Goal: Navigation & Orientation: Find specific page/section

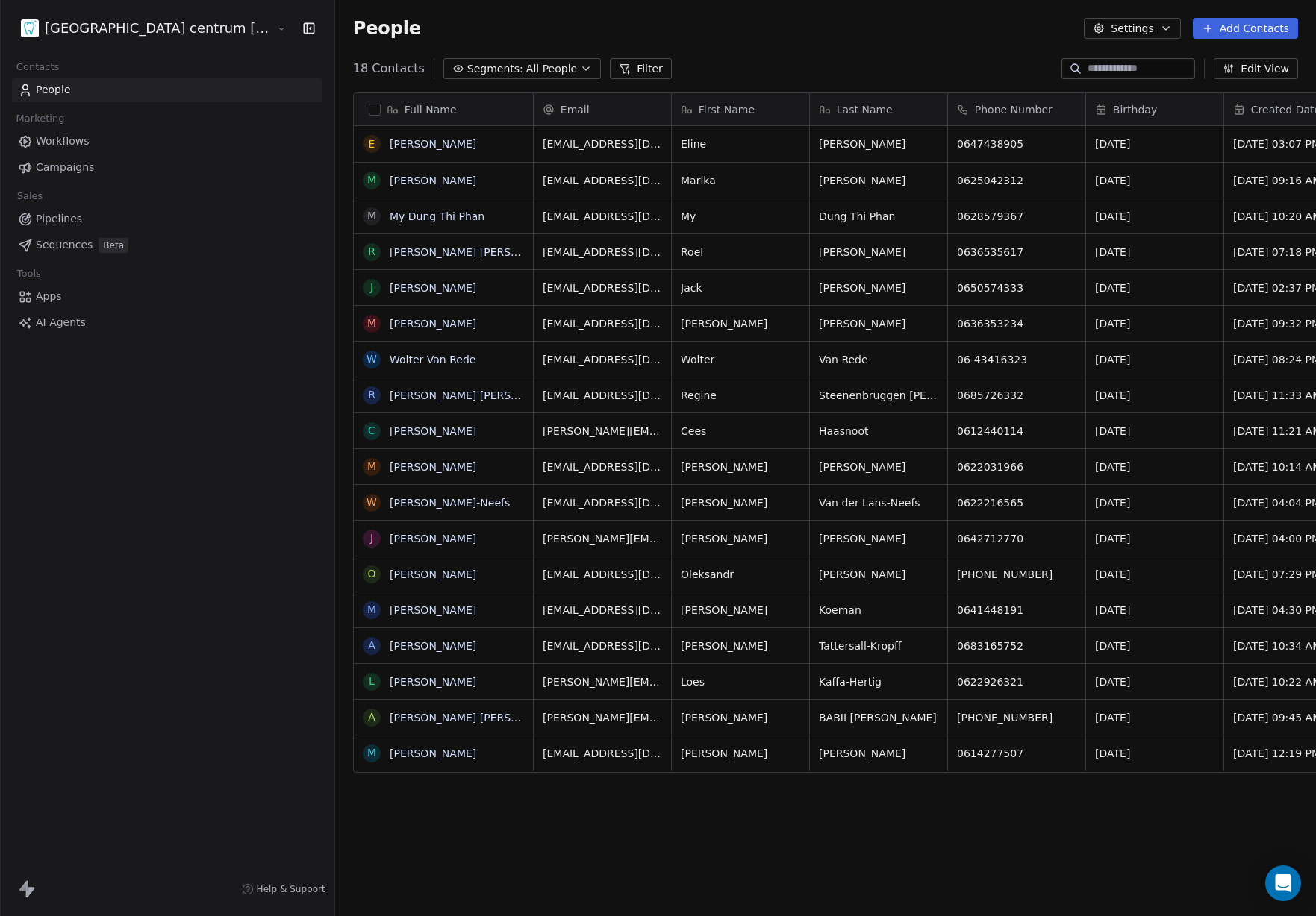
scroll to position [1, 0]
click at [158, 31] on html "Tandheelkundig centrum Sassembourg Contacts People Marketing Workflows Campaign…" at bounding box center [658, 458] width 1316 height 916
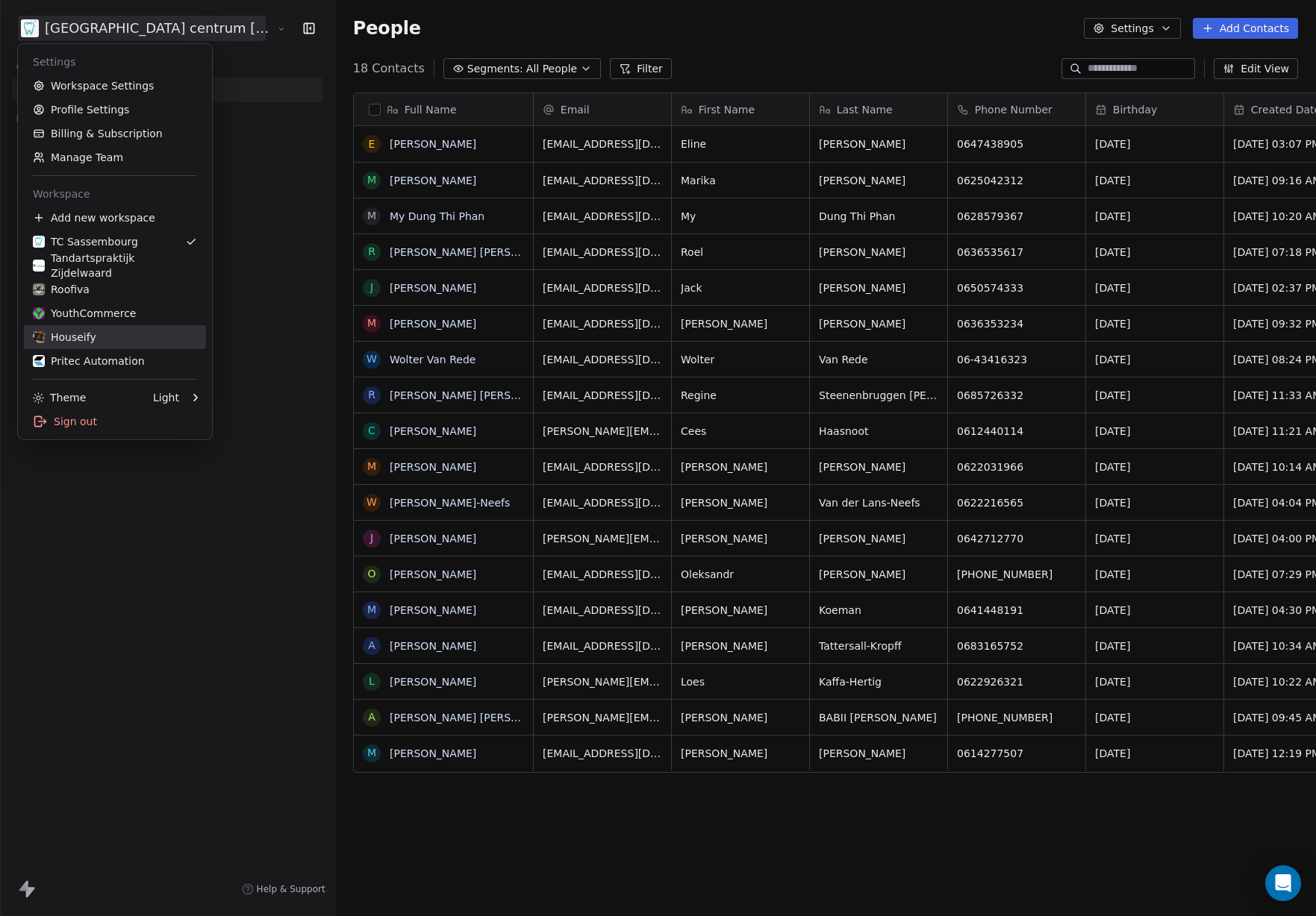
click at [98, 351] on link "Pritec Automation" at bounding box center [115, 361] width 182 height 24
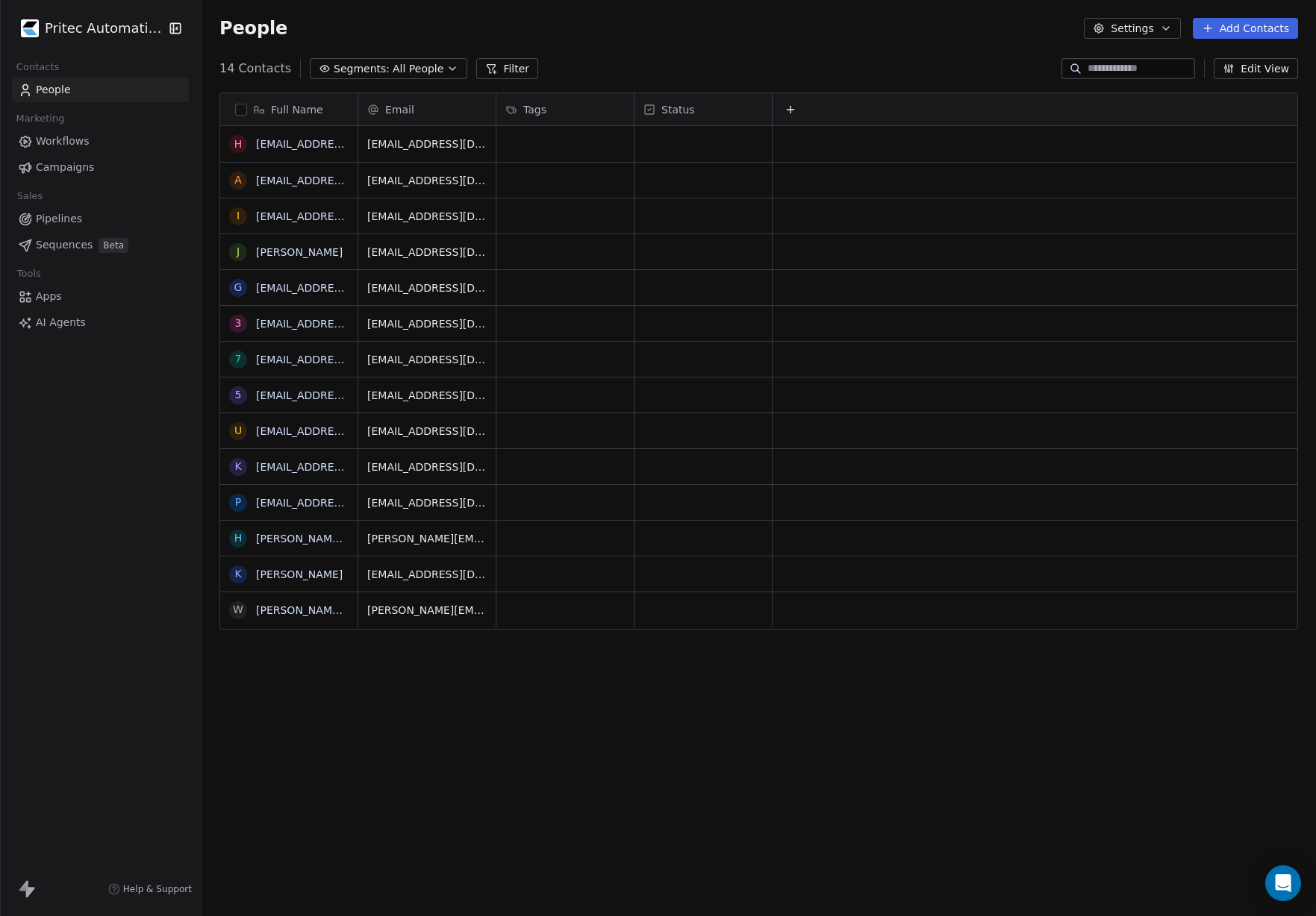
click at [119, 32] on html "Pritec Automation Contacts People Marketing Workflows Campaigns Sales Pipelines…" at bounding box center [658, 458] width 1316 height 916
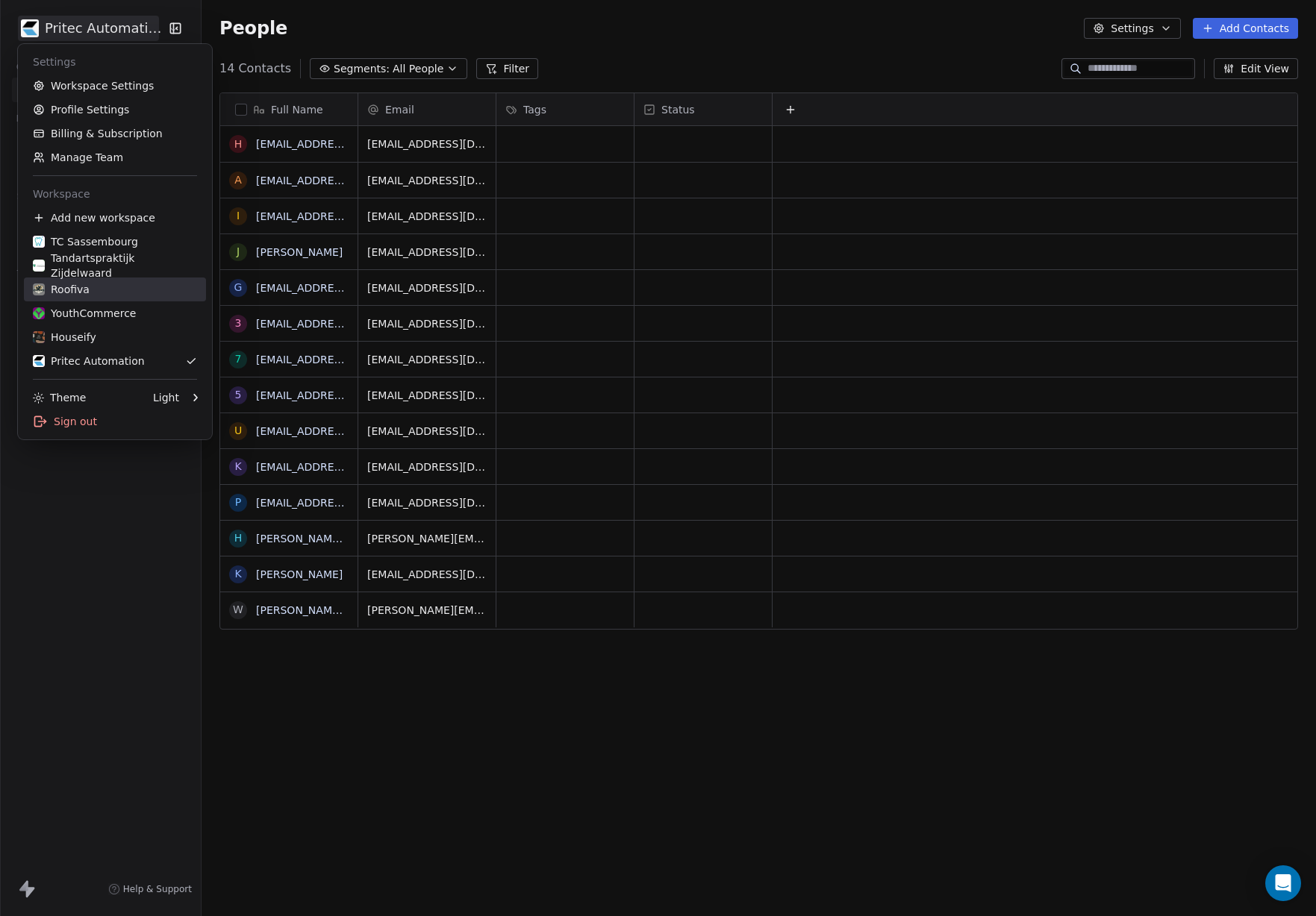
click at [126, 299] on link "Roofiva" at bounding box center [115, 290] width 182 height 24
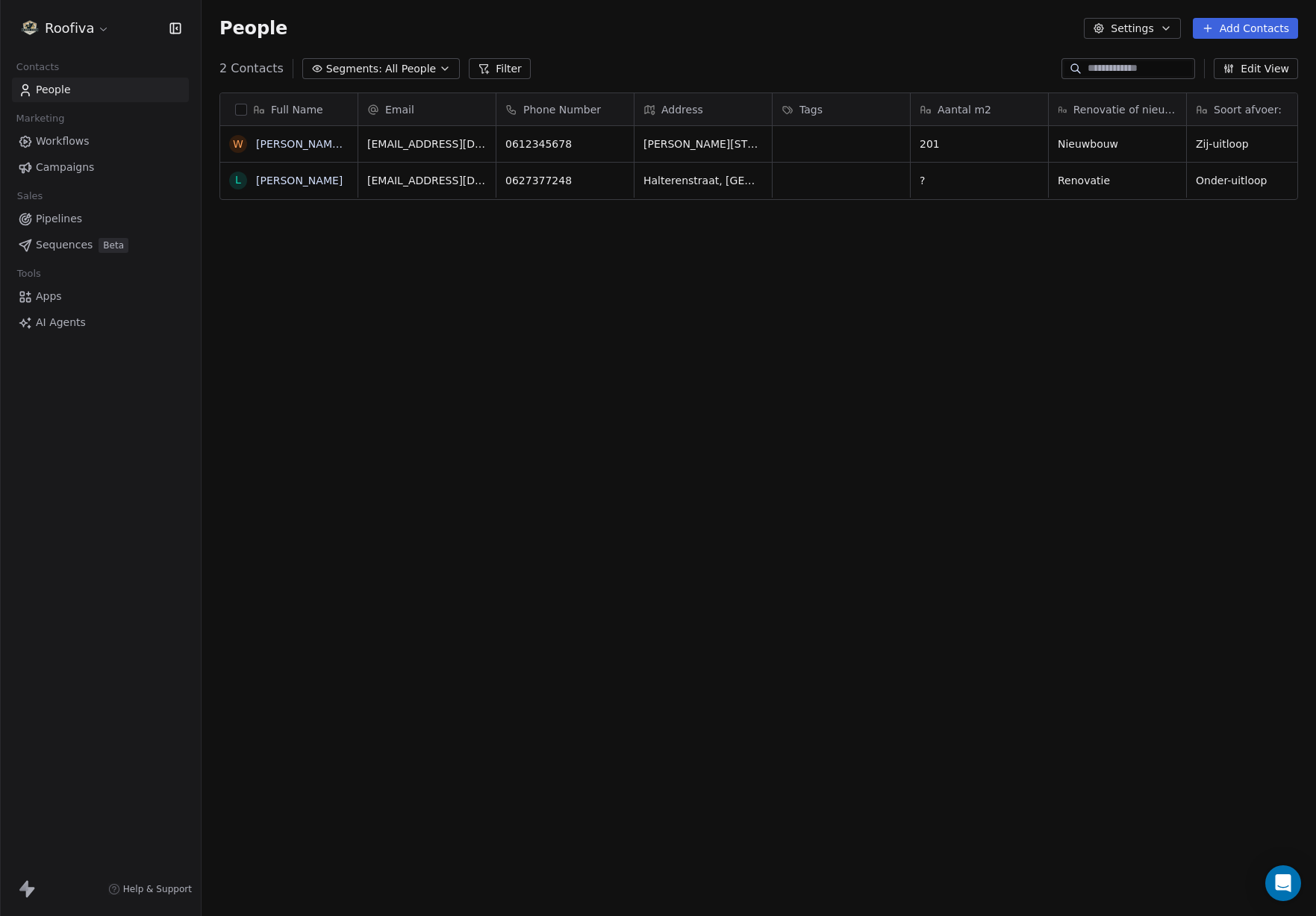
scroll to position [807, 1114]
click at [94, 34] on html "Roofiva Contacts People Marketing Workflows Campaigns Sales Pipelines Sequences…" at bounding box center [658, 458] width 1316 height 916
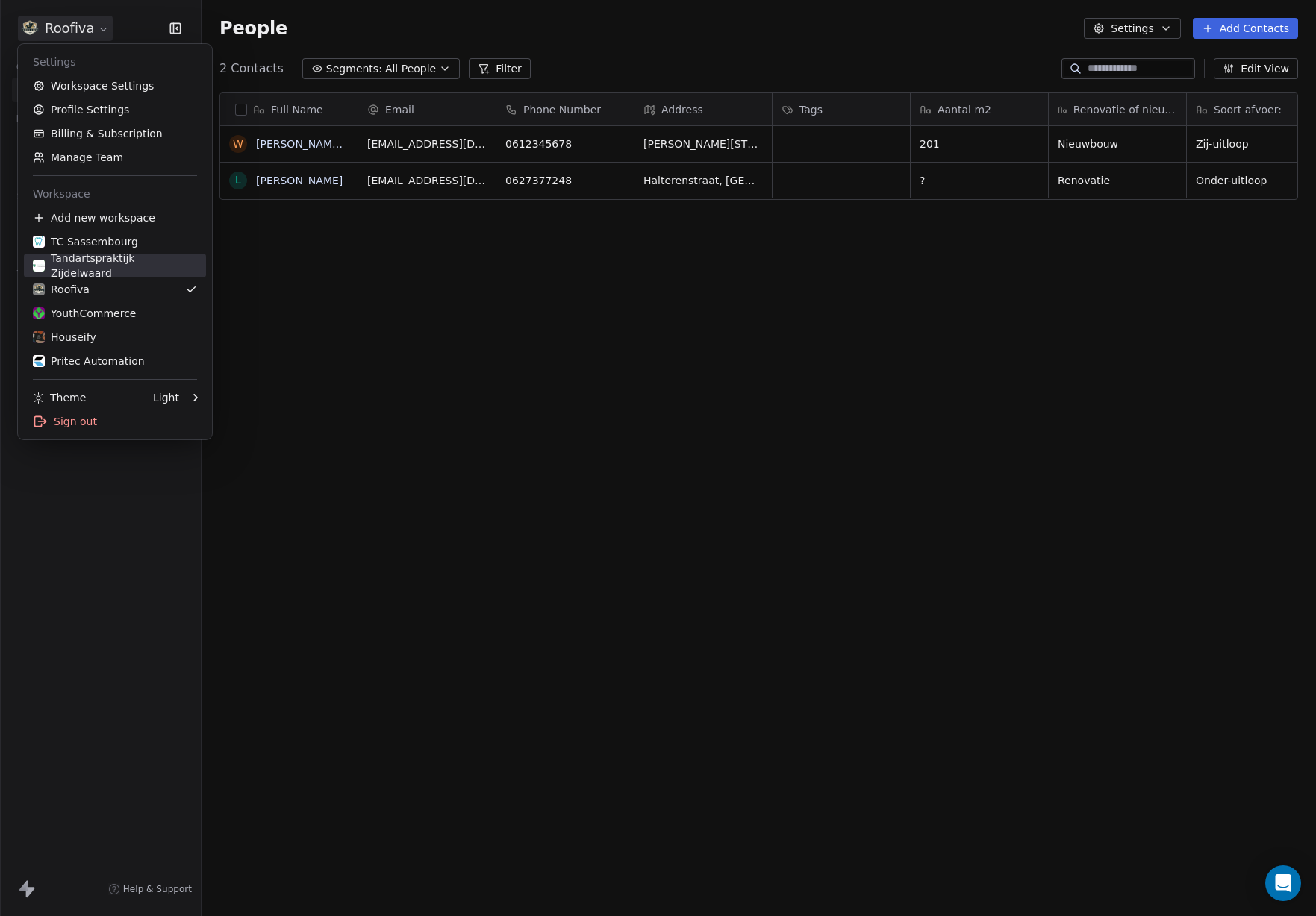
click at [140, 260] on div "Tandartspraktijk Zijdelwaard" at bounding box center [114, 266] width 164 height 30
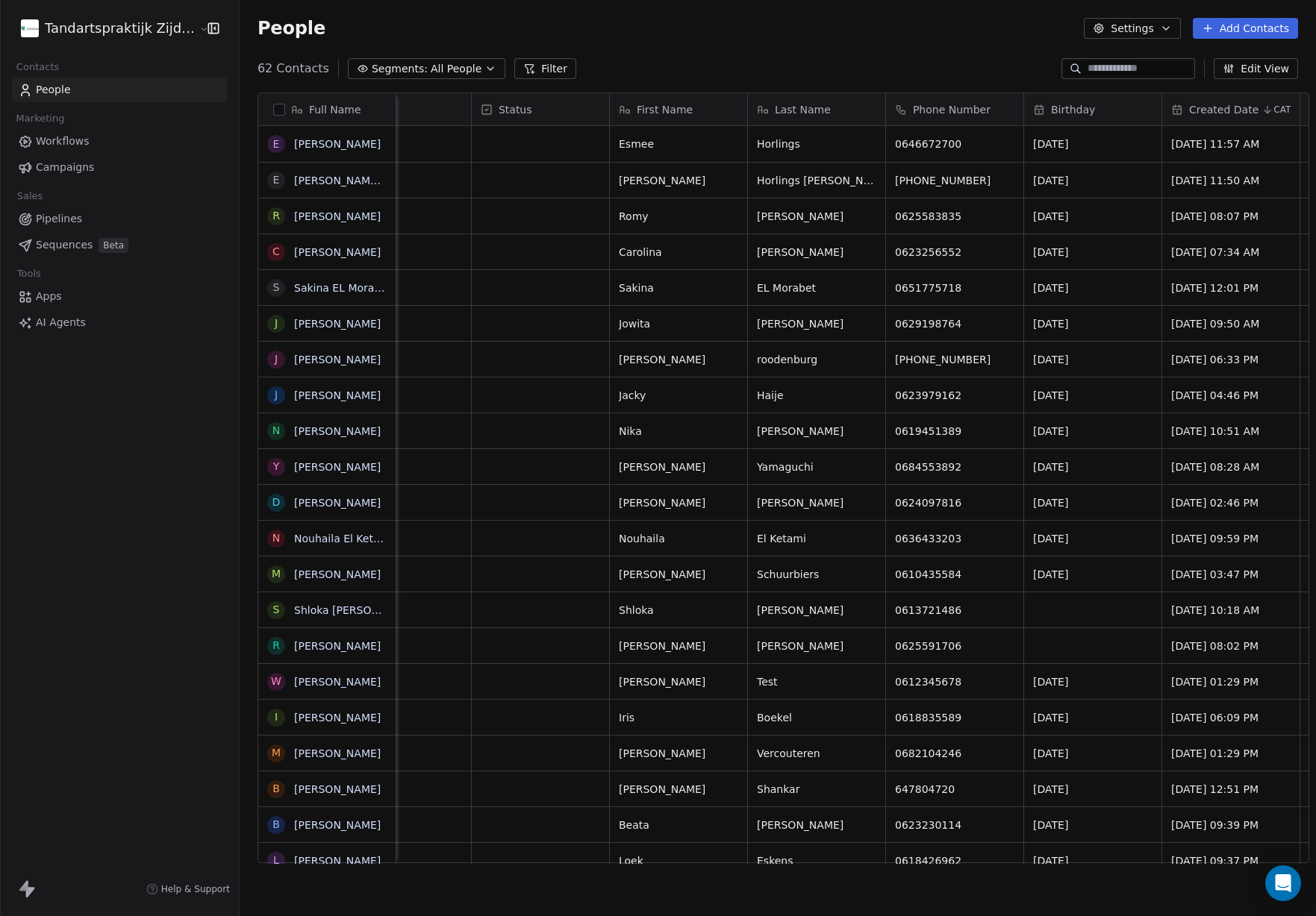
scroll to position [0, 202]
click at [117, 31] on html "Tandartspraktijk Zijdelwaard Contacts People Marketing Workflows Campaigns Sale…" at bounding box center [658, 458] width 1316 height 916
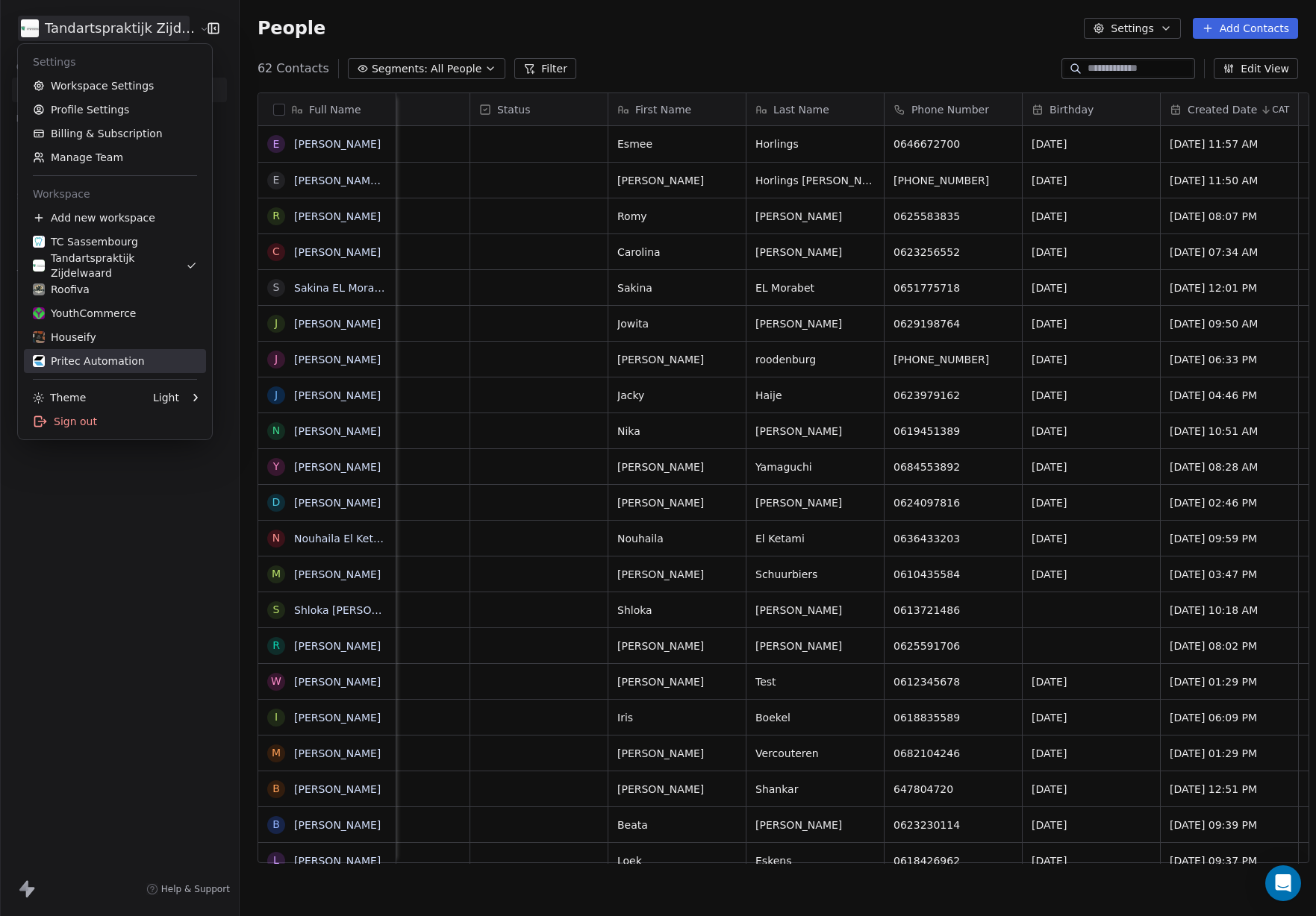
drag, startPoint x: 117, startPoint y: 357, endPoint x: 476, endPoint y: 132, distance: 423.7
click at [117, 357] on div "Pritec Automation" at bounding box center [89, 361] width 112 height 15
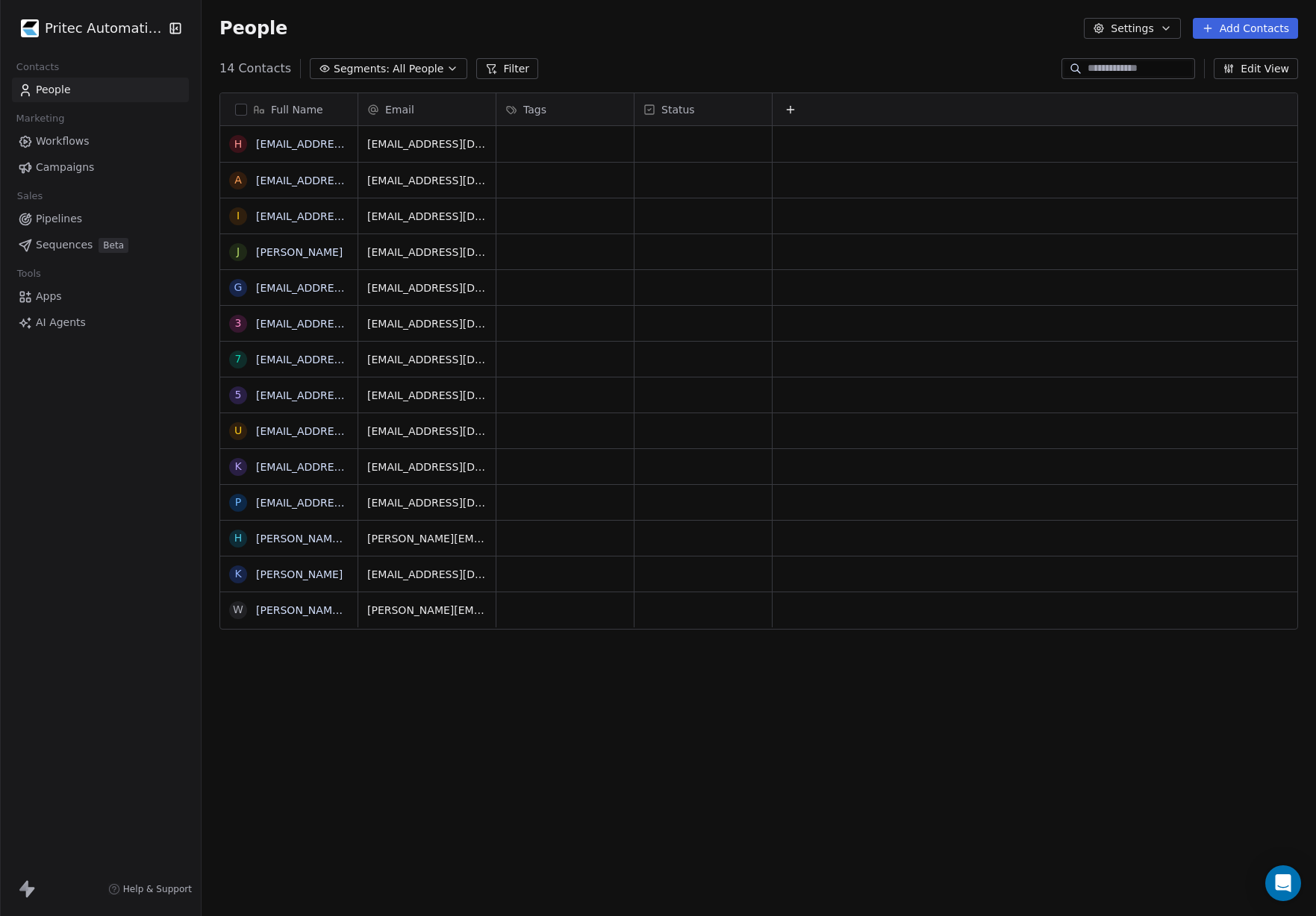
scroll to position [807, 1114]
